Goal: Information Seeking & Learning: Learn about a topic

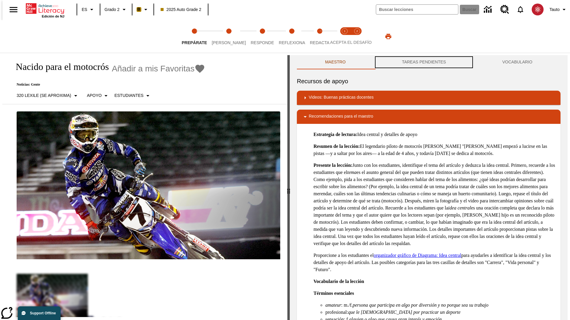
click at [424, 62] on button "TAREAS PENDIENTES" at bounding box center [423, 62] width 100 height 14
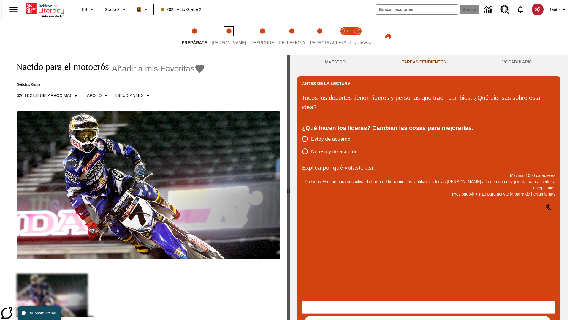
click at [224, 36] on span "[PERSON_NAME]" at bounding box center [229, 40] width 34 height 11
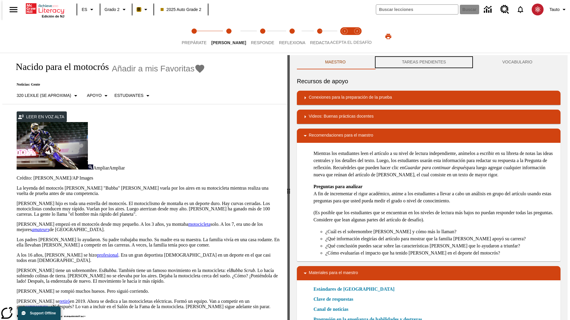
scroll to position [0, 0]
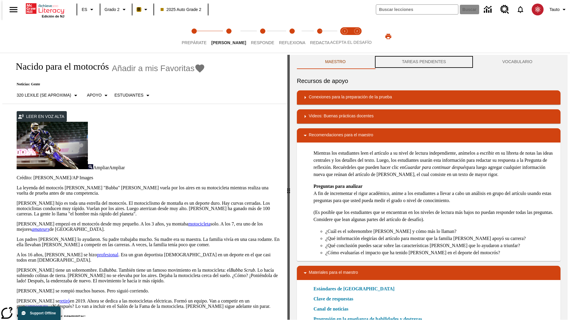
click at [424, 62] on button "TAREAS PENDIENTES" at bounding box center [423, 62] width 100 height 14
